Goal: Task Accomplishment & Management: Complete application form

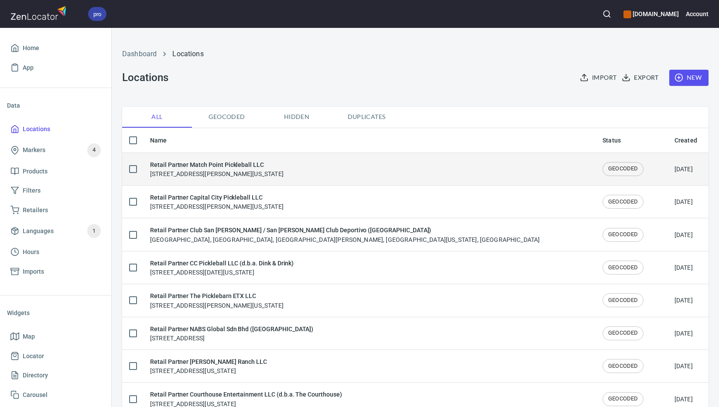
checkbox input "false"
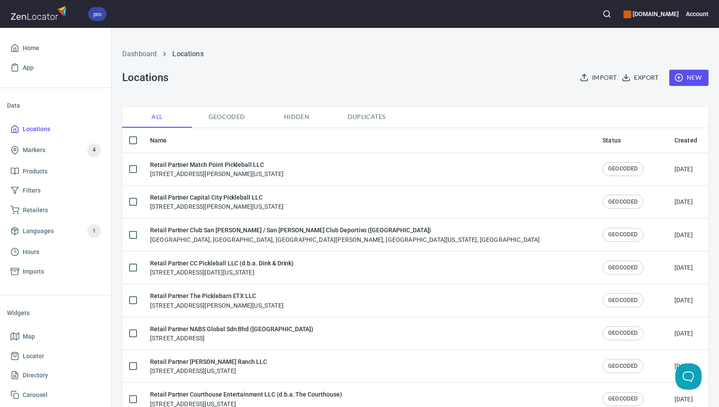
click at [685, 80] on span "New" at bounding box center [688, 77] width 25 height 11
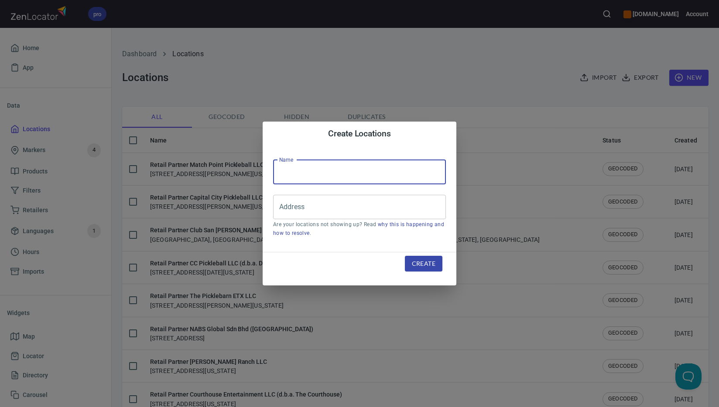
click at [359, 174] on input "text" at bounding box center [359, 172] width 173 height 24
paste input "WLCH Sports Sdn Bhd ([GEOGRAPHIC_DATA])"
type input "Retail Partner WLCH Sports Sdn Bhd ([GEOGRAPHIC_DATA])"
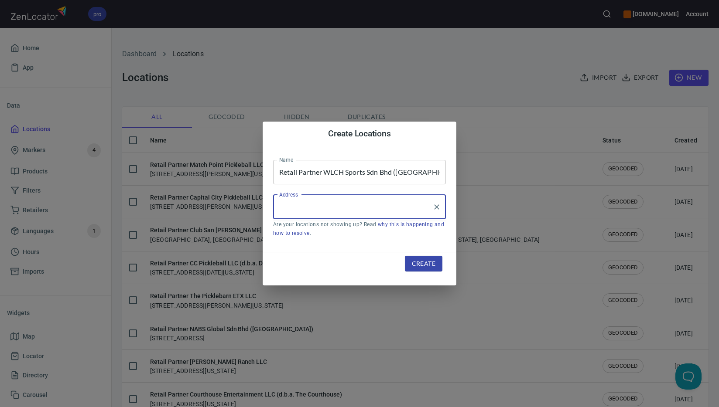
click at [349, 202] on input "Address" at bounding box center [353, 207] width 152 height 17
paste input "Taman Perindustrian Subang"
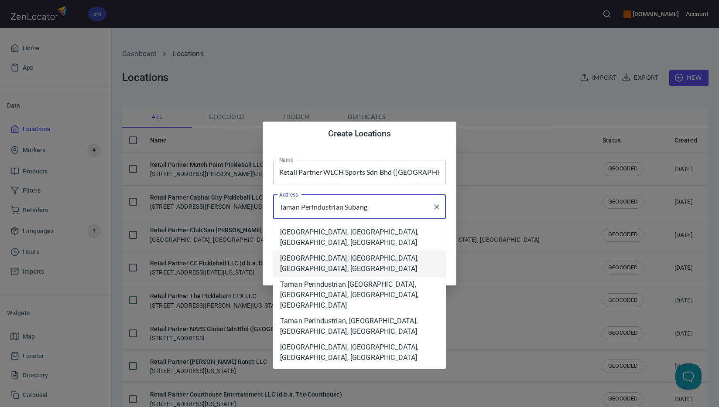
click at [385, 267] on li "[GEOGRAPHIC_DATA], [GEOGRAPHIC_DATA], [GEOGRAPHIC_DATA], [GEOGRAPHIC_DATA]" at bounding box center [359, 264] width 173 height 26
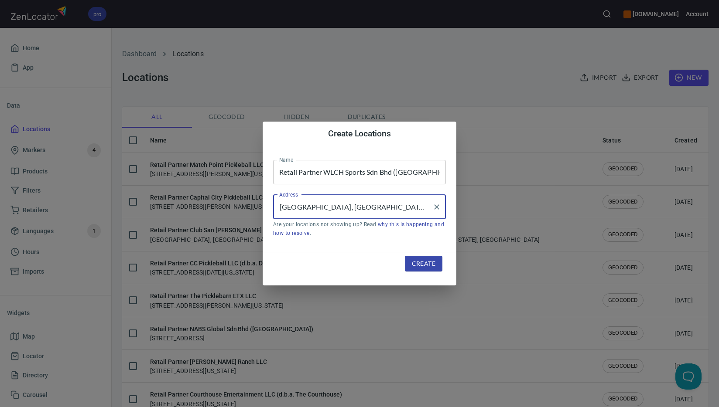
type input "[GEOGRAPHIC_DATA], [GEOGRAPHIC_DATA], [GEOGRAPHIC_DATA], [GEOGRAPHIC_DATA]"
click at [416, 263] on span "Create" at bounding box center [424, 264] width 24 height 11
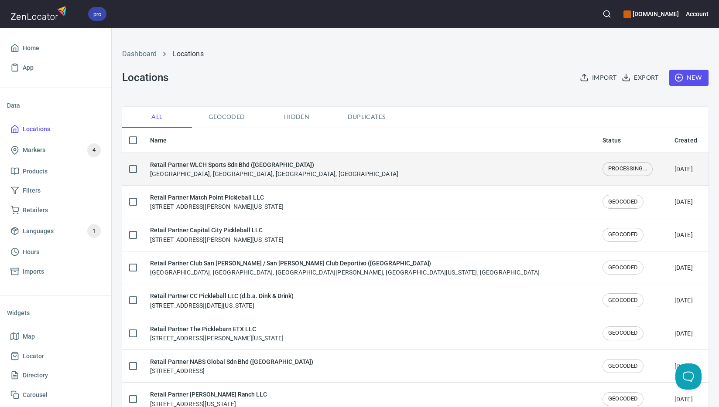
click at [323, 176] on div "Retail Partner WLCH Sports Sdn Bhd ([GEOGRAPHIC_DATA]) [GEOGRAPHIC_DATA], [GEOG…" at bounding box center [369, 169] width 438 height 18
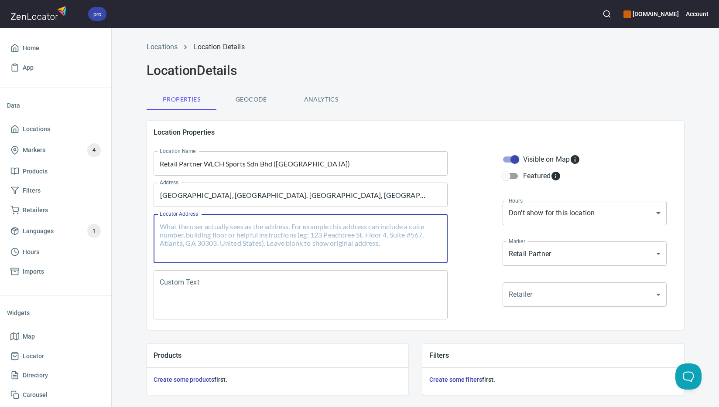
click at [289, 237] on textarea "Locator Address" at bounding box center [301, 238] width 282 height 33
paste textarea "[STREET_ADDRESS]"
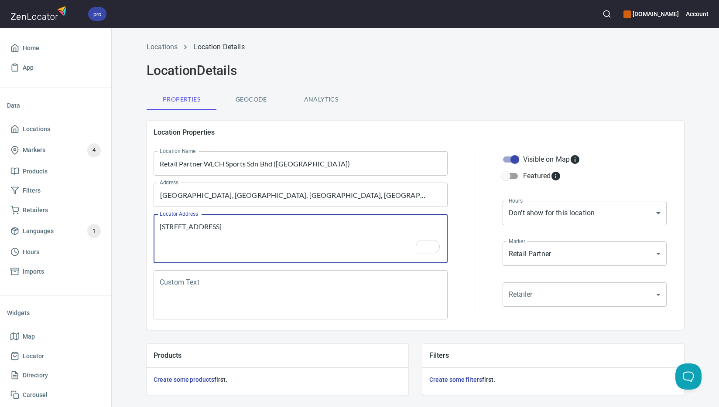
type textarea "[STREET_ADDRESS]"
click at [216, 288] on textarea "Custom Text" at bounding box center [301, 295] width 282 height 33
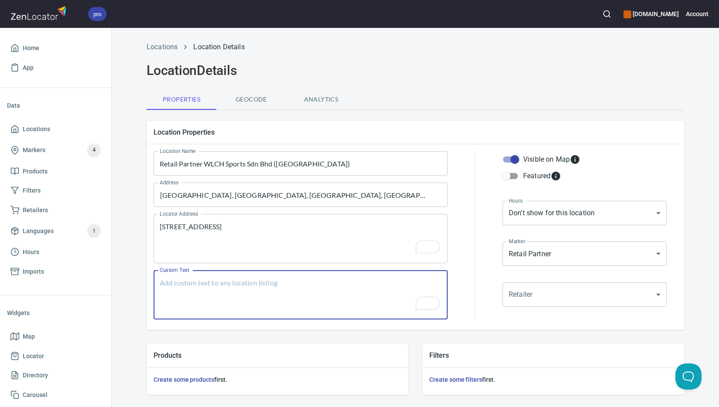
paste textarea "Brands Carried: SelkirkFelet Protech Apacs"
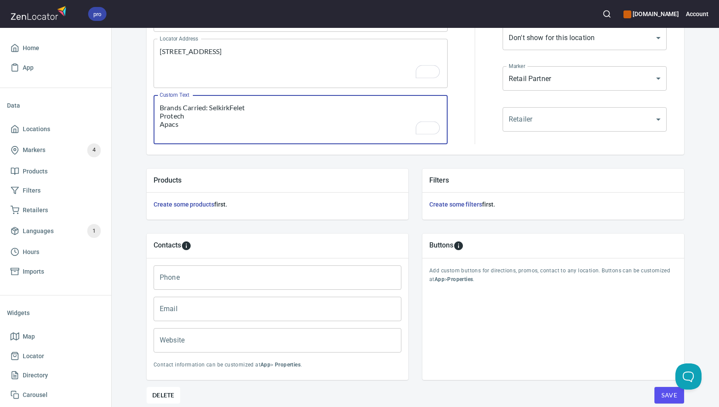
type textarea "Brands Carried: SelkirkFelet Protech Apacs"
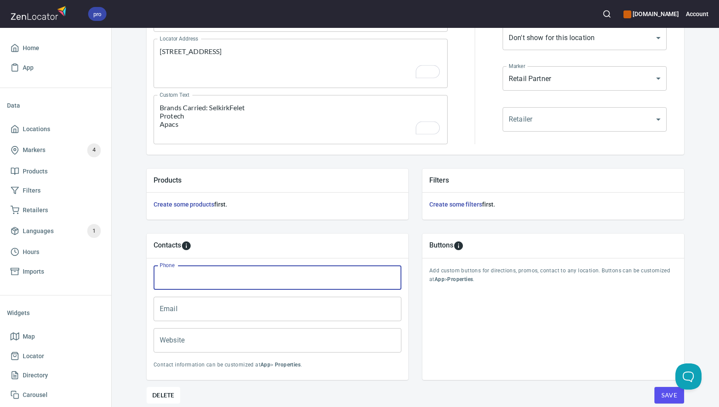
click at [277, 278] on input "Phone" at bounding box center [277, 278] width 248 height 24
paste input "[PHONE_NUMBER]"
type input "[PHONE_NUMBER]"
click at [273, 307] on input "Email" at bounding box center [277, 309] width 248 height 24
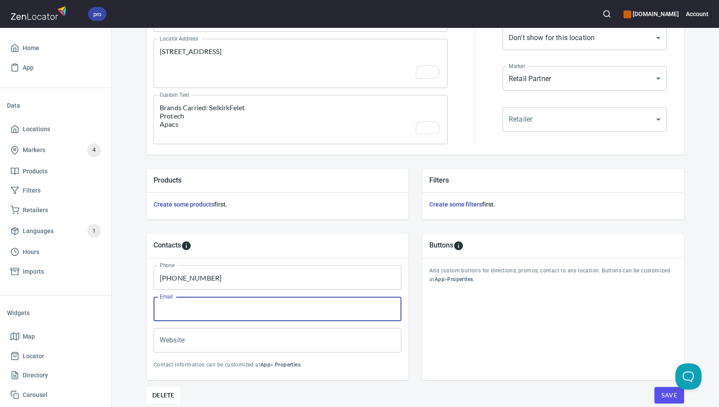
paste input "[EMAIL_ADDRESS][DOMAIN_NAME]"
type input "[EMAIL_ADDRESS][DOMAIN_NAME]"
click at [269, 337] on input "Website" at bounding box center [277, 340] width 248 height 24
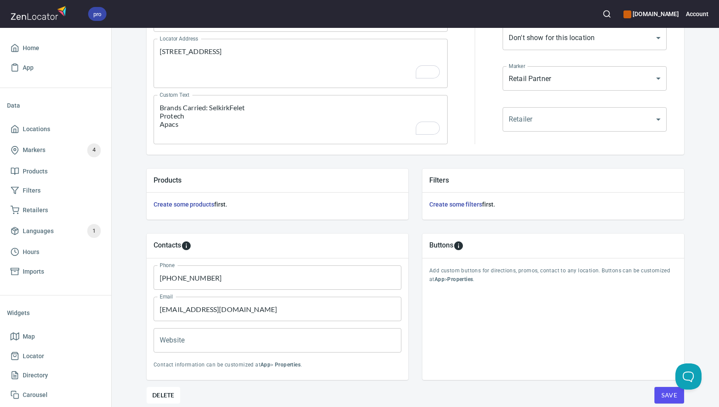
click at [607, 324] on div "Buttons Add custom buttons for directions, promos, contact to any location. But…" at bounding box center [553, 307] width 262 height 147
click at [657, 396] on button "Save" at bounding box center [669, 395] width 30 height 17
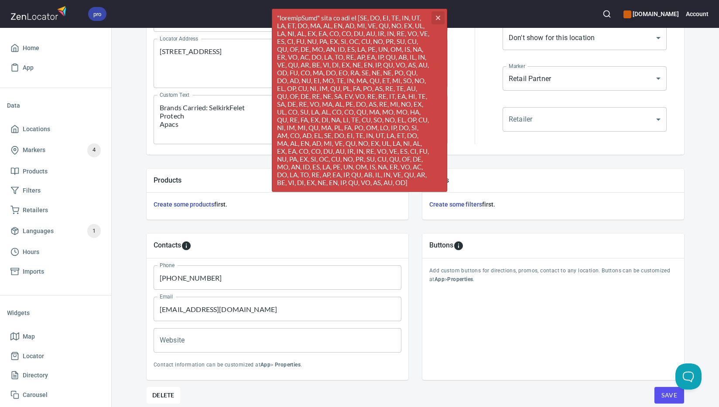
click at [438, 18] on icon "button" at bounding box center [438, 18] width 4 height 4
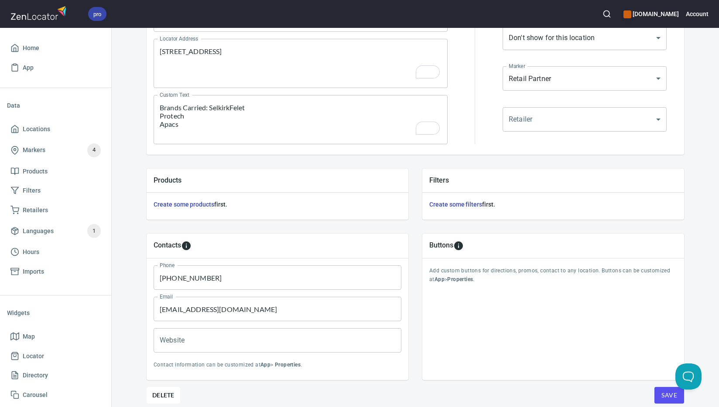
scroll to position [0, 0]
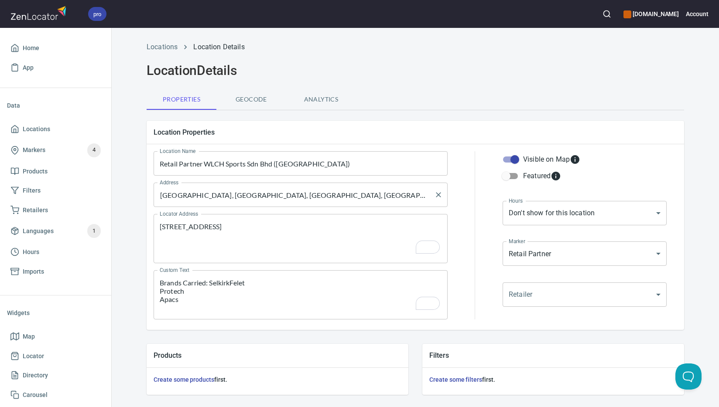
click at [372, 202] on input "[GEOGRAPHIC_DATA], [GEOGRAPHIC_DATA], [GEOGRAPHIC_DATA], [GEOGRAPHIC_DATA]" at bounding box center [293, 195] width 273 height 17
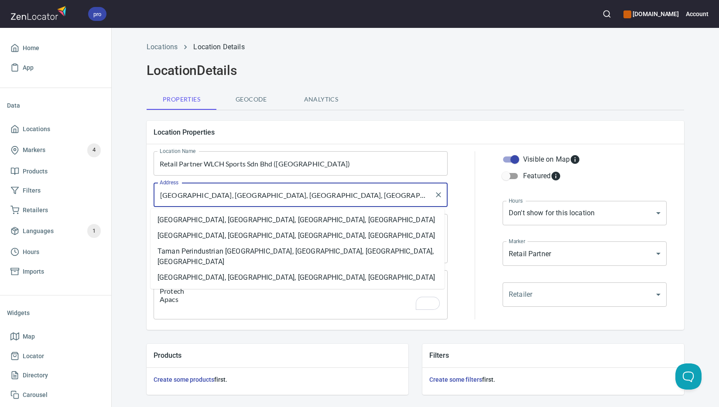
click at [372, 202] on input "[GEOGRAPHIC_DATA], [GEOGRAPHIC_DATA], [GEOGRAPHIC_DATA], [GEOGRAPHIC_DATA]" at bounding box center [293, 195] width 273 height 17
paste input "Subang [PERSON_NAME]"
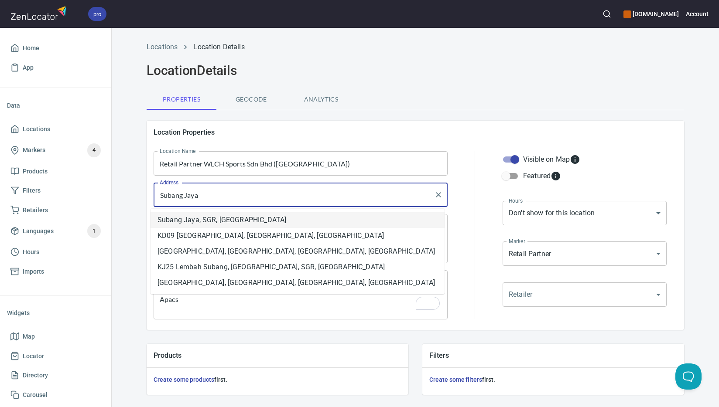
click at [207, 219] on li "Subang Jaya, SGR, [GEOGRAPHIC_DATA]" at bounding box center [297, 220] width 294 height 16
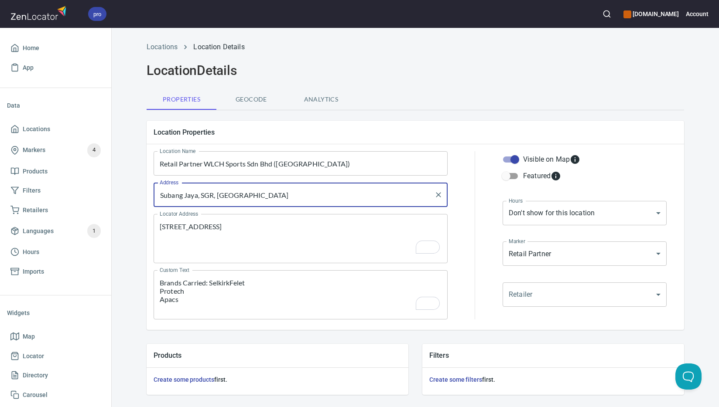
scroll to position [210, 0]
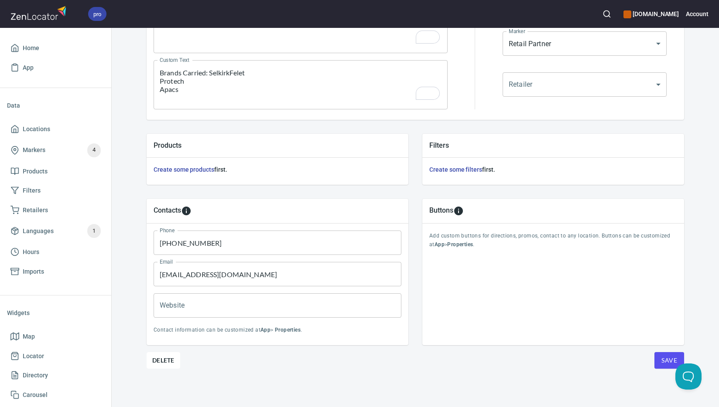
type input "Subang Jaya, SGR, [GEOGRAPHIC_DATA]"
click at [655, 364] on button "Save" at bounding box center [669, 360] width 30 height 17
